Goal: Task Accomplishment & Management: Use online tool/utility

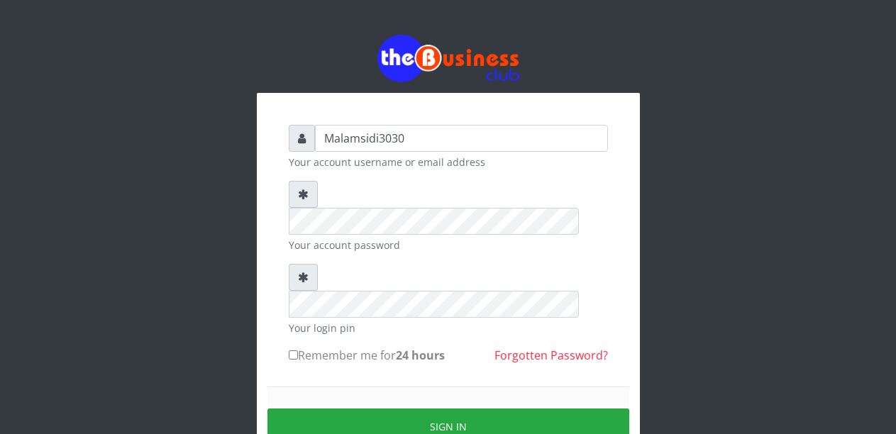
type input "Malamsidi3030"
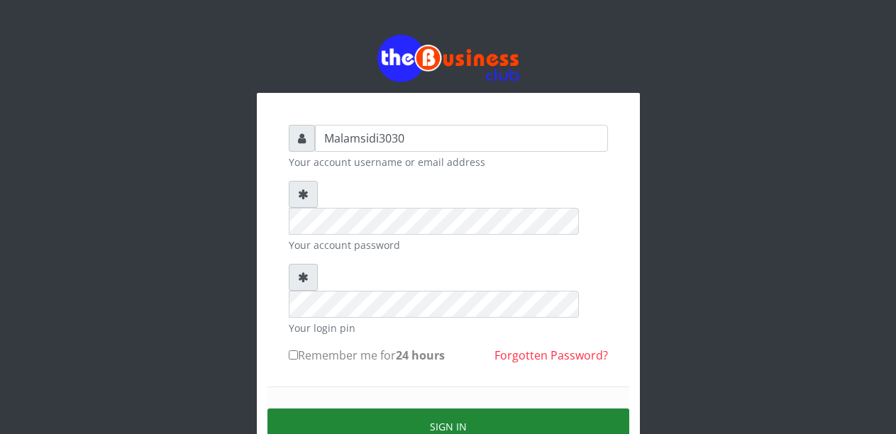
click at [401, 409] on button "Sign in" at bounding box center [449, 427] width 362 height 36
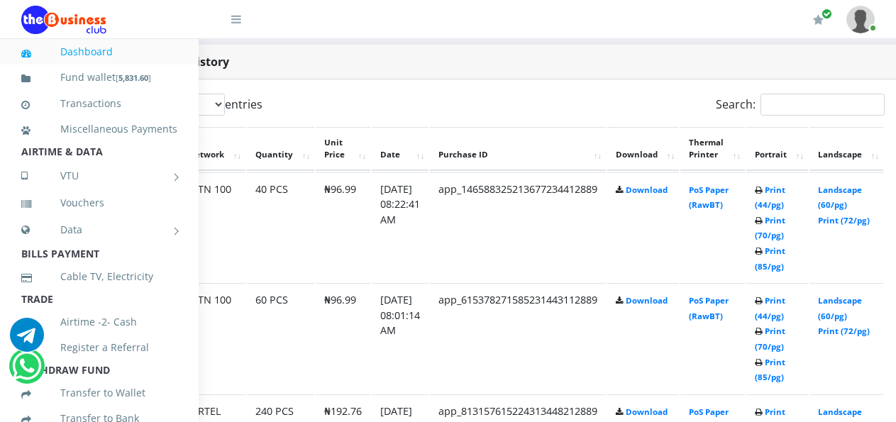
scroll to position [725, 106]
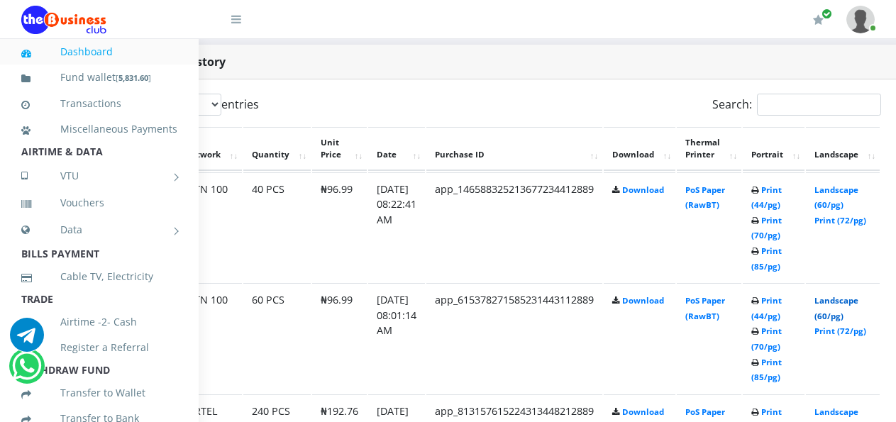
click at [843, 304] on link "Landscape (60/pg)" at bounding box center [837, 308] width 44 height 26
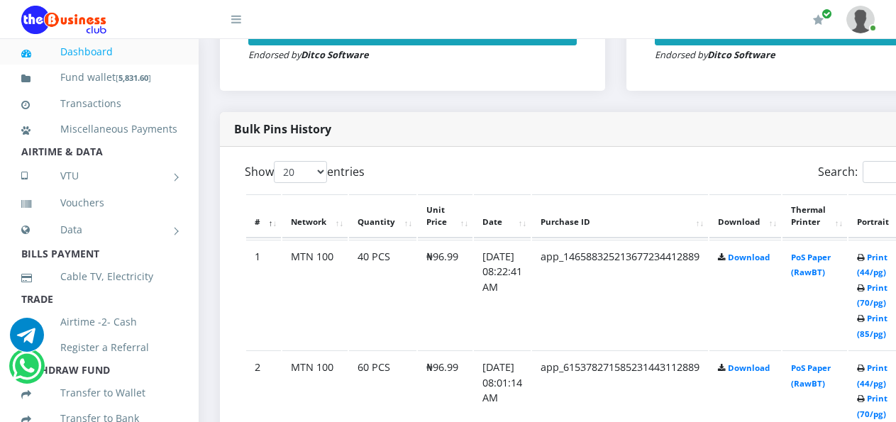
scroll to position [658, 86]
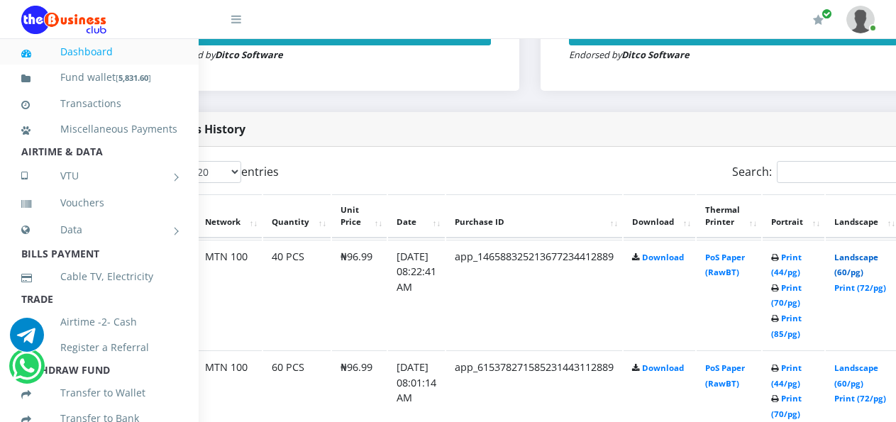
click at [859, 259] on link "Landscape (60/pg)" at bounding box center [857, 265] width 44 height 26
